Goal: Information Seeking & Learning: Learn about a topic

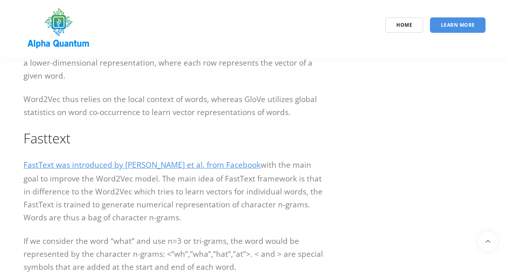
scroll to position [1359, 0]
click at [153, 166] on link "FastText was introduced by [PERSON_NAME] et al. from Facebook" at bounding box center [142, 165] width 237 height 11
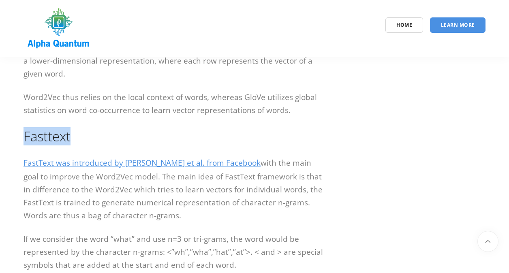
drag, startPoint x: 76, startPoint y: 139, endPoint x: 21, endPoint y: 136, distance: 55.6
copy h2 "Fasttext"
click at [127, 161] on link "FastText was introduced by [PERSON_NAME] et al. from Facebook" at bounding box center [142, 163] width 237 height 11
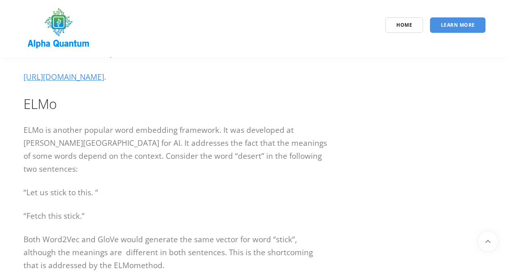
scroll to position [1672, 0]
click at [104, 78] on link "[URL][DOMAIN_NAME]" at bounding box center [64, 77] width 81 height 11
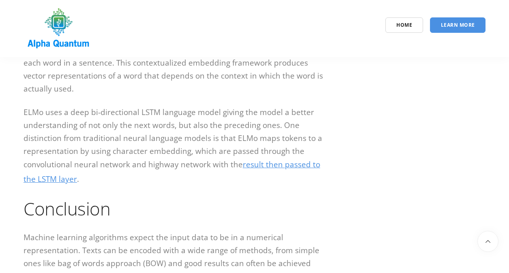
scroll to position [1926, 0]
click at [260, 159] on p "ELMo uses a deep bi-directional LSTM language model giving the model a better u…" at bounding box center [176, 145] width 304 height 81
click at [269, 158] on link "result then passed to the LSTM layer" at bounding box center [172, 170] width 297 height 25
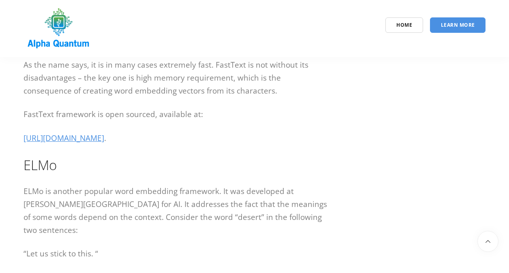
scroll to position [1607, 0]
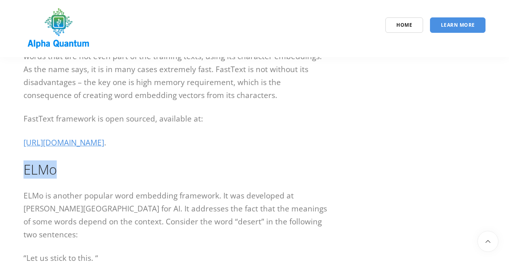
drag, startPoint x: 23, startPoint y: 167, endPoint x: 59, endPoint y: 171, distance: 35.9
copy h2 "ELMo"
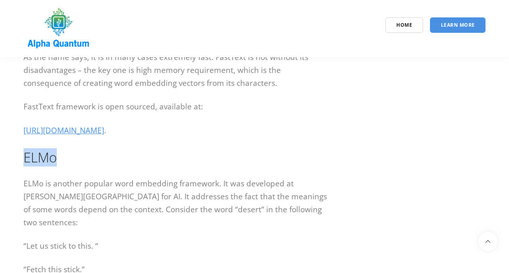
scroll to position [1617, 0]
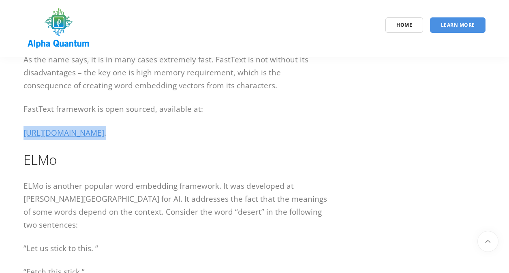
drag, startPoint x: 198, startPoint y: 135, endPoint x: 23, endPoint y: 128, distance: 175.3
copy p "[URL][DOMAIN_NAME] ."
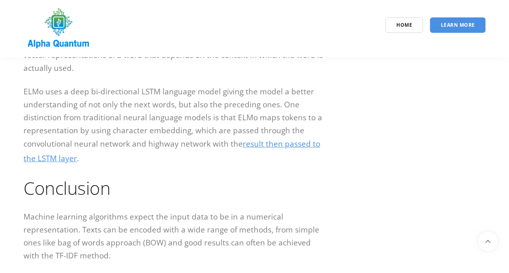
scroll to position [1946, 0]
click at [260, 138] on link "result then passed to the LSTM layer" at bounding box center [172, 150] width 297 height 25
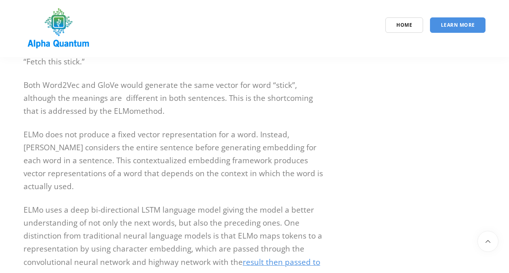
scroll to position [1833, 0]
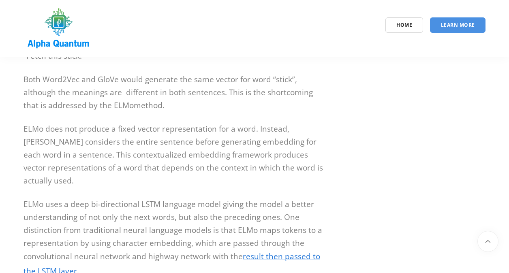
click at [270, 251] on link "result then passed to the LSTM layer" at bounding box center [172, 263] width 297 height 25
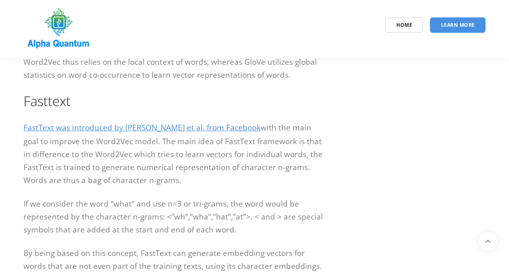
scroll to position [1387, 0]
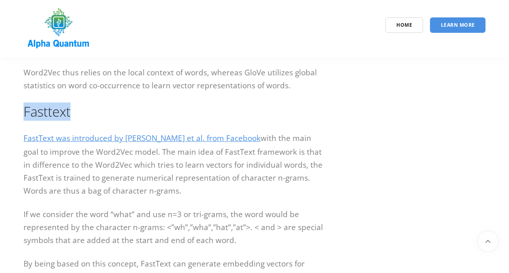
drag, startPoint x: 76, startPoint y: 113, endPoint x: 22, endPoint y: 115, distance: 54.4
copy h2 "Fasttext"
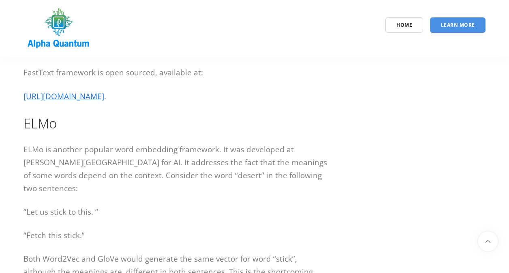
scroll to position [1653, 0]
drag, startPoint x: 55, startPoint y: 129, endPoint x: 12, endPoint y: 125, distance: 42.8
copy h2 "ELMo"
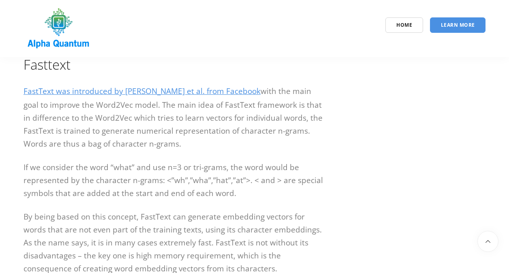
scroll to position [1432, 0]
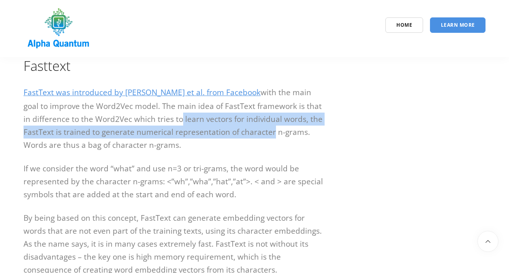
drag, startPoint x: 166, startPoint y: 118, endPoint x: 268, endPoint y: 134, distance: 103.4
click at [268, 134] on p "FastText was introduced by [PERSON_NAME] et al. from Facebook with the main goa…" at bounding box center [176, 119] width 304 height 66
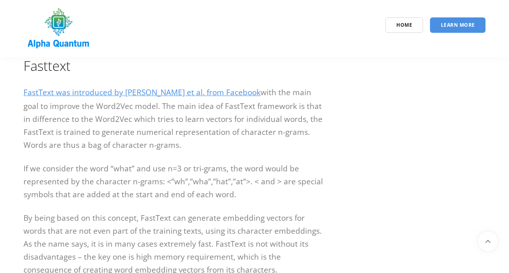
drag, startPoint x: 268, startPoint y: 134, endPoint x: 213, endPoint y: 159, distance: 61.0
drag, startPoint x: 101, startPoint y: 134, endPoint x: 222, endPoint y: 139, distance: 121.3
click at [222, 139] on p "FastText was introduced by [PERSON_NAME] et al. from Facebook with the main goa…" at bounding box center [176, 119] width 304 height 66
drag, startPoint x: 222, startPoint y: 139, endPoint x: 222, endPoint y: 148, distance: 9.3
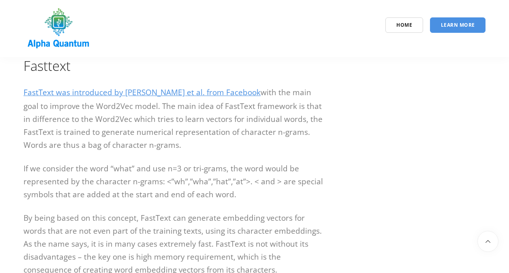
click at [222, 148] on p "FastText was introduced by [PERSON_NAME] et al. from Facebook with the main goa…" at bounding box center [176, 119] width 304 height 66
drag, startPoint x: 191, startPoint y: 157, endPoint x: 393, endPoint y: 156, distance: 202.3
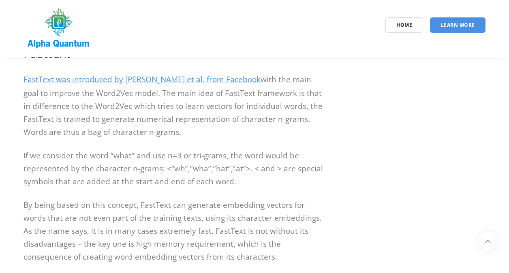
scroll to position [1444, 0]
click at [265, 74] on p "FastText was introduced by [PERSON_NAME] et al. from Facebook with the main goa…" at bounding box center [176, 107] width 304 height 66
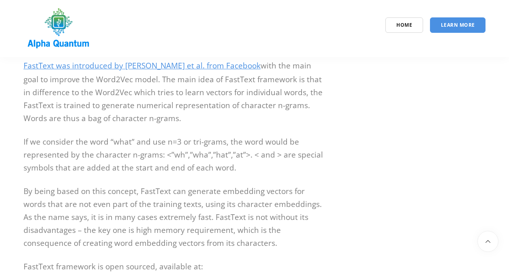
scroll to position [1460, 0]
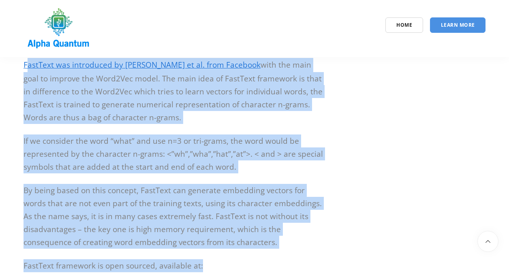
drag, startPoint x: 202, startPoint y: 266, endPoint x: 26, endPoint y: 63, distance: 269.0
drag, startPoint x: 26, startPoint y: 63, endPoint x: 286, endPoint y: 218, distance: 302.5
click at [286, 218] on p "By being based on this concept, FastText can generate embedding vectors for wor…" at bounding box center [176, 216] width 304 height 65
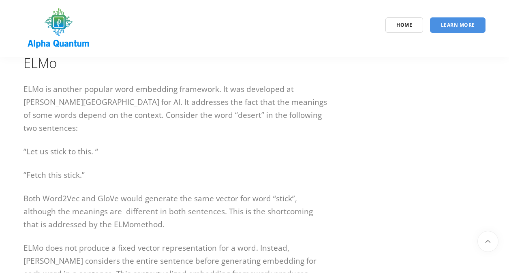
scroll to position [1730, 0]
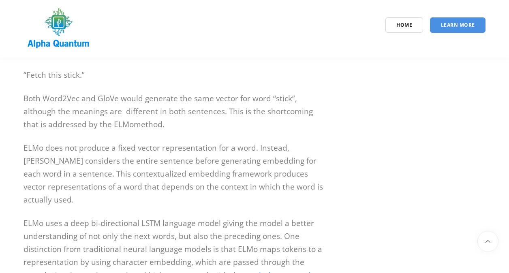
click at [129, 171] on p "ELMo does not produce a fixed vector representation for a word. Instead, [PERSO…" at bounding box center [176, 173] width 304 height 65
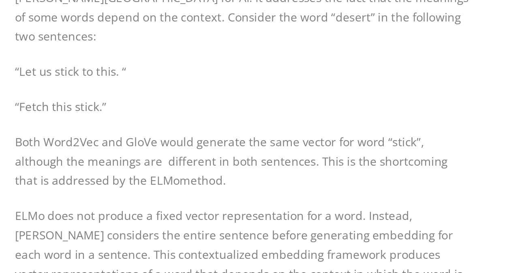
scroll to position [1729, 0]
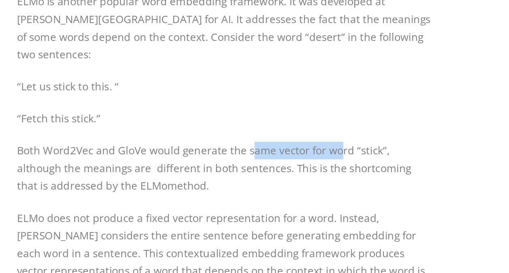
drag, startPoint x: 195, startPoint y: 169, endPoint x: 260, endPoint y: 170, distance: 65.3
click at [260, 177] on p "Both Word2Vec and GloVe would generate the same vector for word “stick”, althou…" at bounding box center [176, 196] width 304 height 39
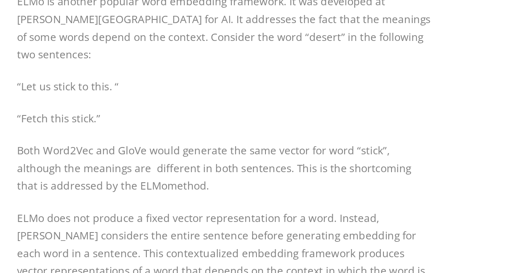
drag, startPoint x: 260, startPoint y: 170, endPoint x: 213, endPoint y: 200, distance: 55.9
click at [213, 200] on p "Both Word2Vec and GloVe would generate the same vector for word “stick”, althou…" at bounding box center [176, 196] width 304 height 39
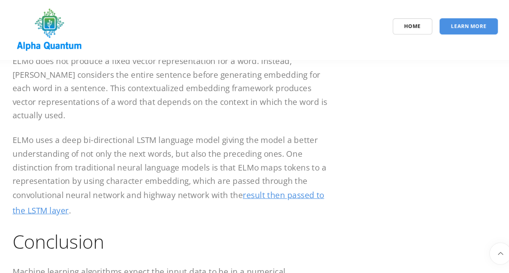
scroll to position [1882, 0]
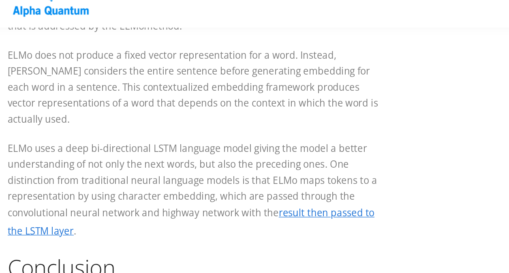
click at [276, 202] on link "result then passed to the LSTM layer" at bounding box center [172, 214] width 297 height 25
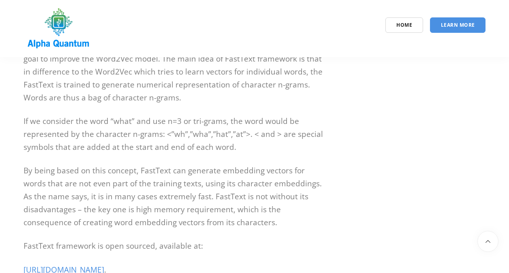
scroll to position [1479, 0]
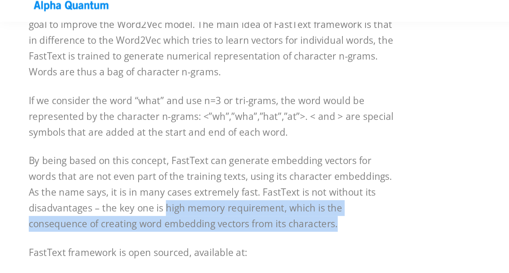
drag, startPoint x: 134, startPoint y: 212, endPoint x: 235, endPoint y: 225, distance: 101.5
click at [235, 225] on p "By being based on this concept, FastText can generate embedding vectors for wor…" at bounding box center [176, 197] width 304 height 65
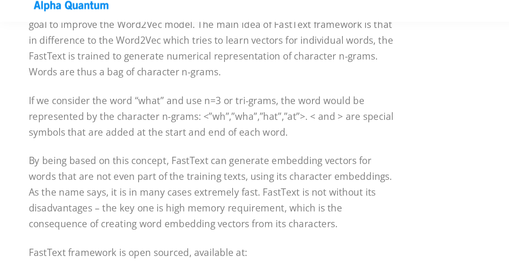
drag, startPoint x: 235, startPoint y: 225, endPoint x: 241, endPoint y: 236, distance: 12.2
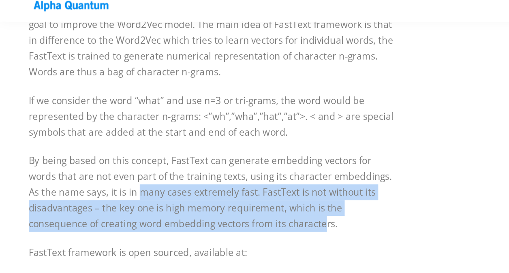
drag, startPoint x: 216, startPoint y: 222, endPoint x: 92, endPoint y: 201, distance: 126.5
click at [92, 201] on p "By being based on this concept, FastText can generate embedding vectors for wor…" at bounding box center [176, 197] width 304 height 65
click at [215, 221] on p "By being based on this concept, FastText can generate embedding vectors for wor…" at bounding box center [176, 197] width 304 height 65
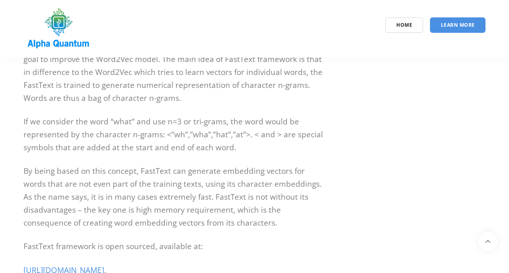
click at [267, 225] on p "By being based on this concept, FastText can generate embedding vectors for wor…" at bounding box center [176, 197] width 304 height 65
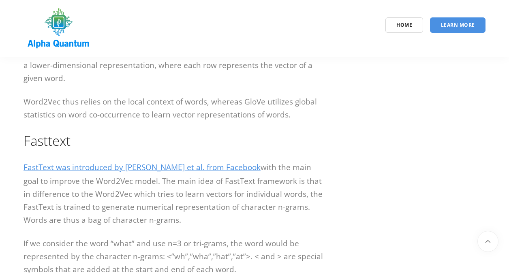
scroll to position [1452, 0]
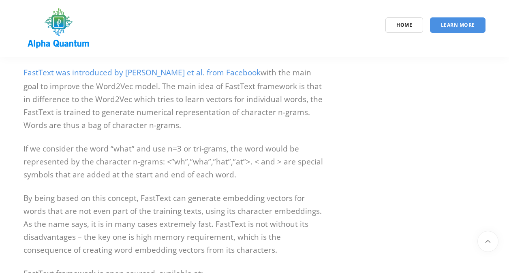
drag, startPoint x: 199, startPoint y: 4, endPoint x: 98, endPoint y: 39, distance: 106.5
click at [98, 39] on div "Home Learn More" at bounding box center [254, 28] width 474 height 47
